Goal: Navigation & Orientation: Find specific page/section

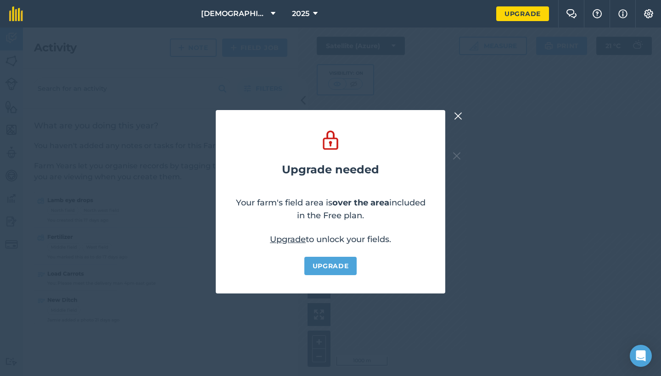
click at [456, 114] on img at bounding box center [458, 116] width 8 height 11
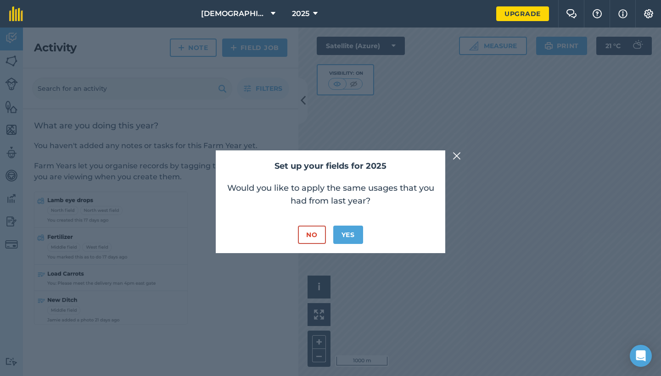
click at [458, 158] on img at bounding box center [456, 156] width 8 height 11
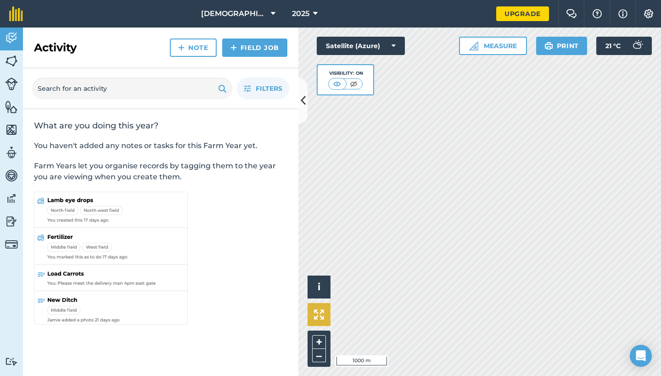
click at [319, 320] on button at bounding box center [318, 314] width 23 height 23
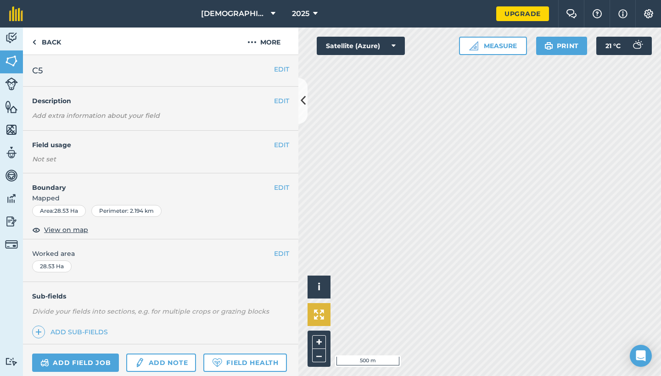
click at [326, 308] on button at bounding box center [318, 314] width 23 height 23
click at [369, 39] on button "Satellite (Azure)" at bounding box center [361, 46] width 88 height 18
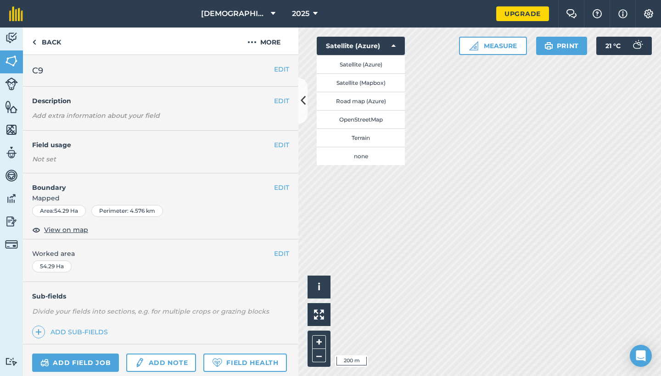
click at [372, 134] on button "Terrain" at bounding box center [361, 137] width 88 height 18
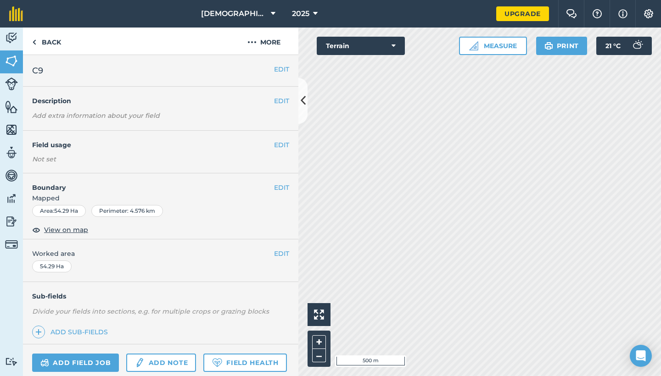
click at [380, 42] on button "Terrain" at bounding box center [361, 46] width 88 height 18
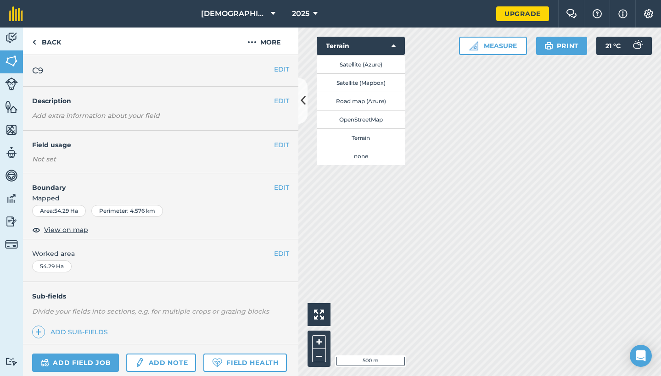
click at [369, 66] on button "Satellite (Azure)" at bounding box center [361, 64] width 88 height 18
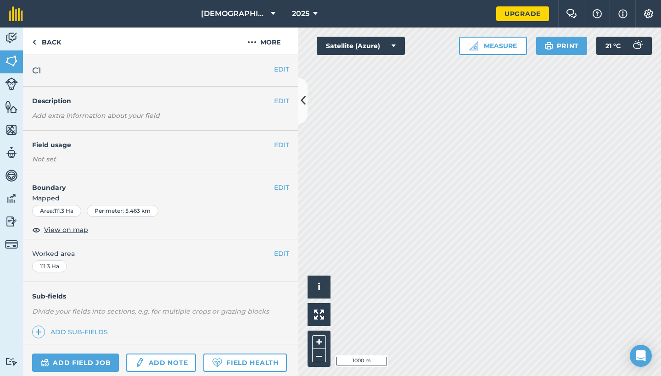
click at [244, 9] on span "[DEMOGRAPHIC_DATA]" at bounding box center [234, 13] width 66 height 11
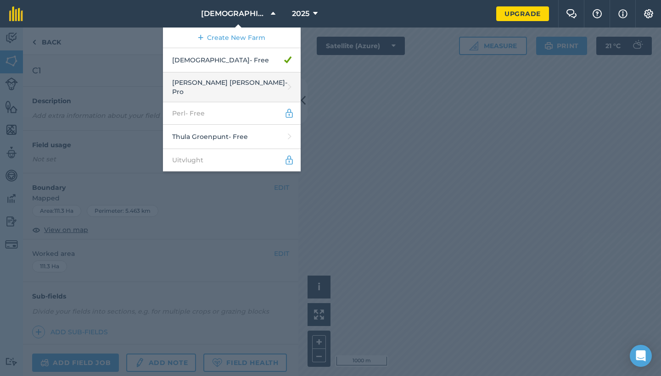
click at [247, 83] on link "[PERSON_NAME] [PERSON_NAME] - Pro" at bounding box center [232, 88] width 138 height 30
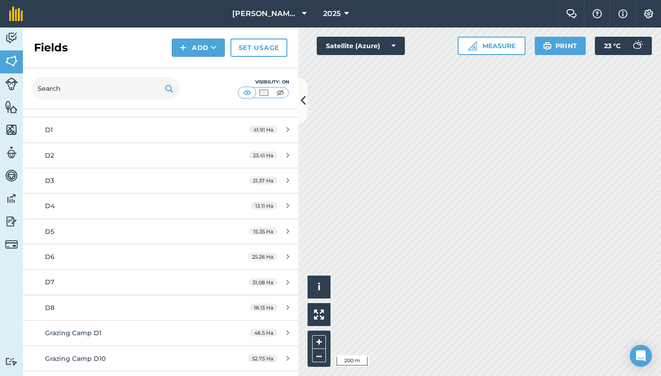
scroll to position [186, 0]
